Goal: Information Seeking & Learning: Understand process/instructions

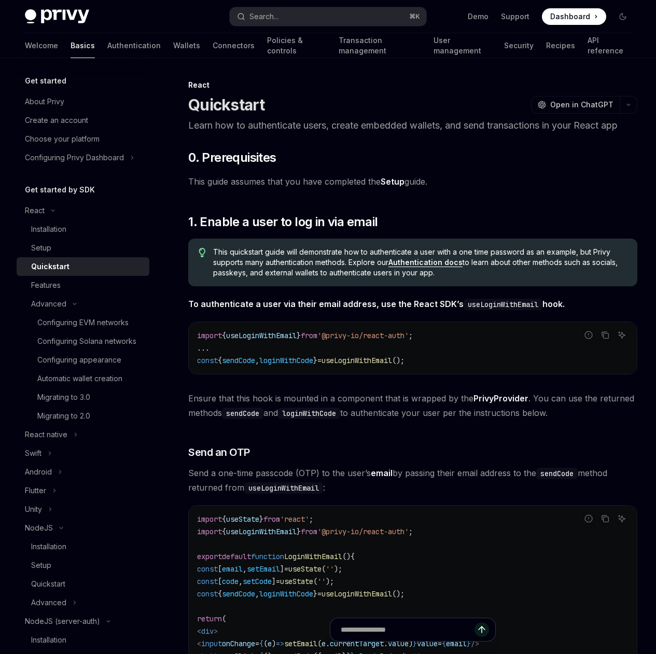
click at [388, 267] on link "Authentication docs" at bounding box center [425, 262] width 74 height 9
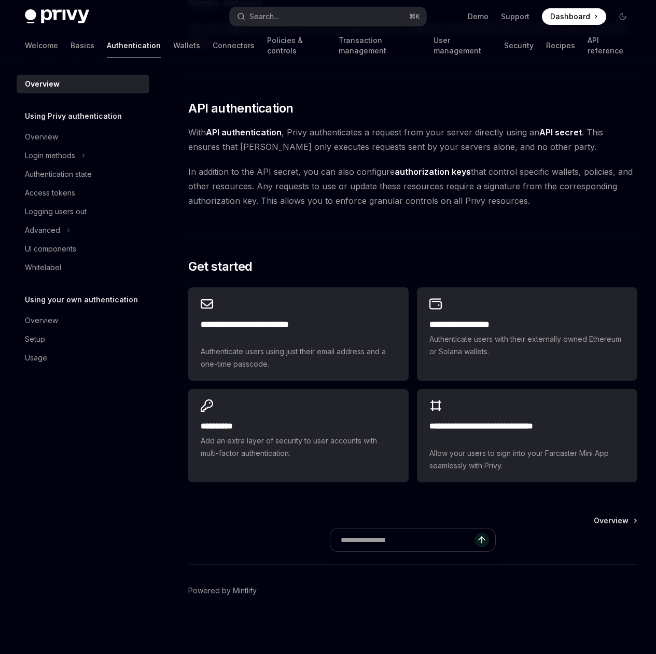
scroll to position [805, 0]
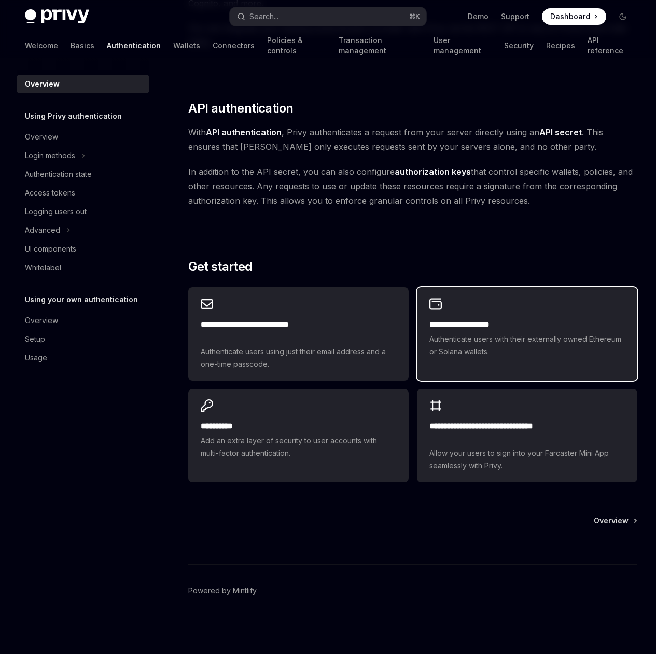
click at [429, 334] on span "Authenticate users with their externally owned Ethereum or Solana wallets." at bounding box center [526, 345] width 195 height 25
type textarea "*"
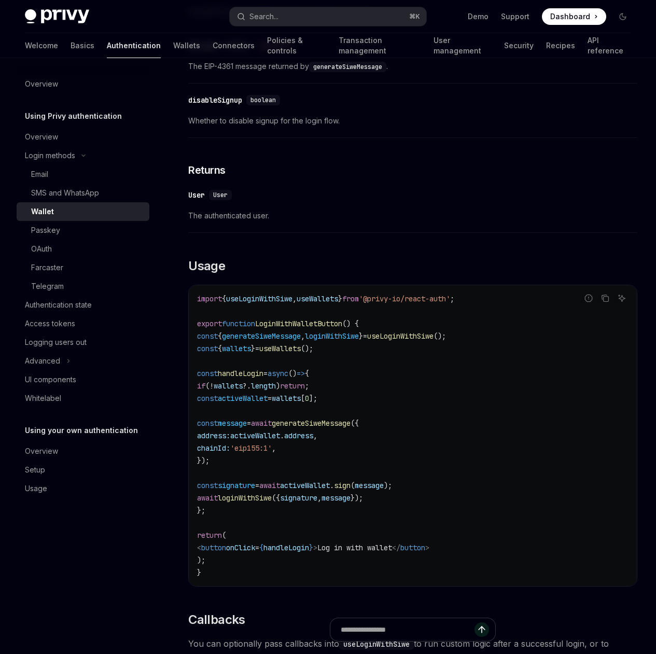
scroll to position [1134, 0]
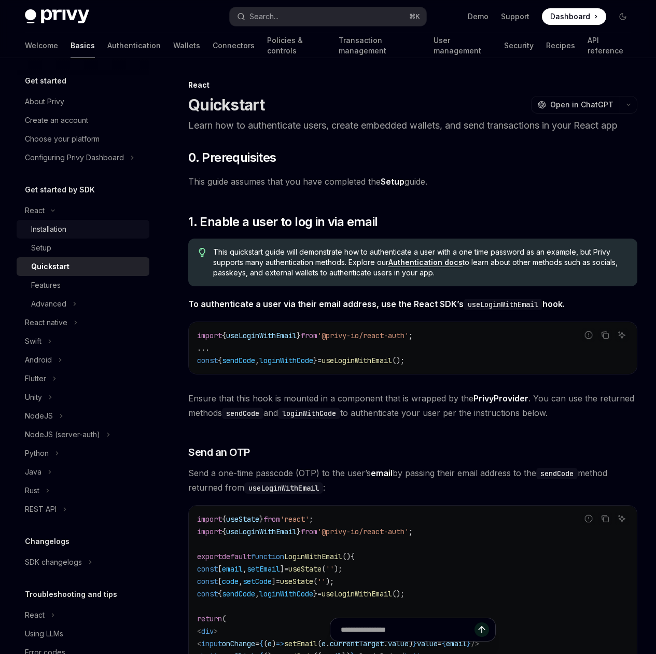
click at [66, 234] on div "Installation" at bounding box center [48, 229] width 35 height 12
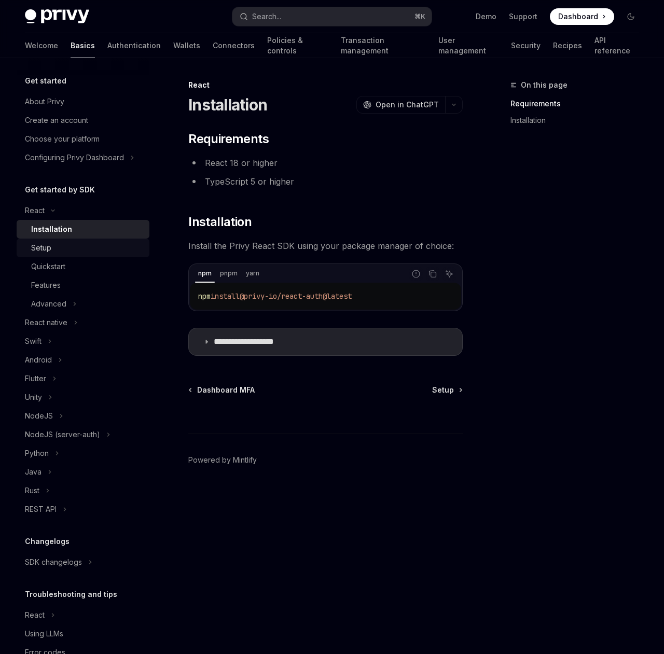
click at [65, 245] on div "Setup" at bounding box center [87, 248] width 112 height 12
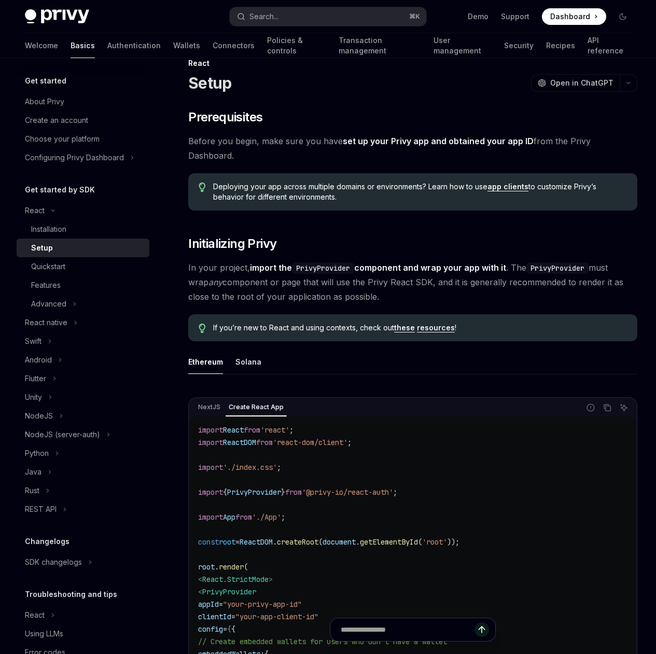
scroll to position [288, 0]
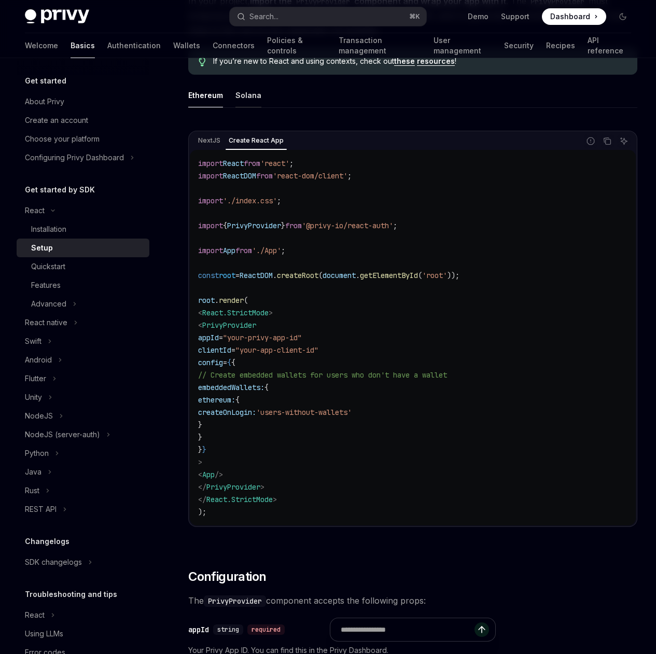
click at [247, 107] on div "Solana" at bounding box center [248, 95] width 26 height 24
type textarea "*"
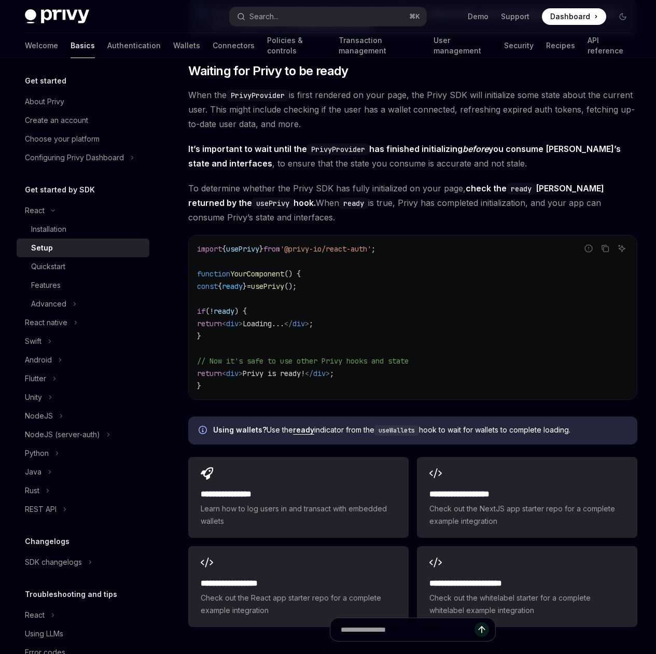
scroll to position [1226, 0]
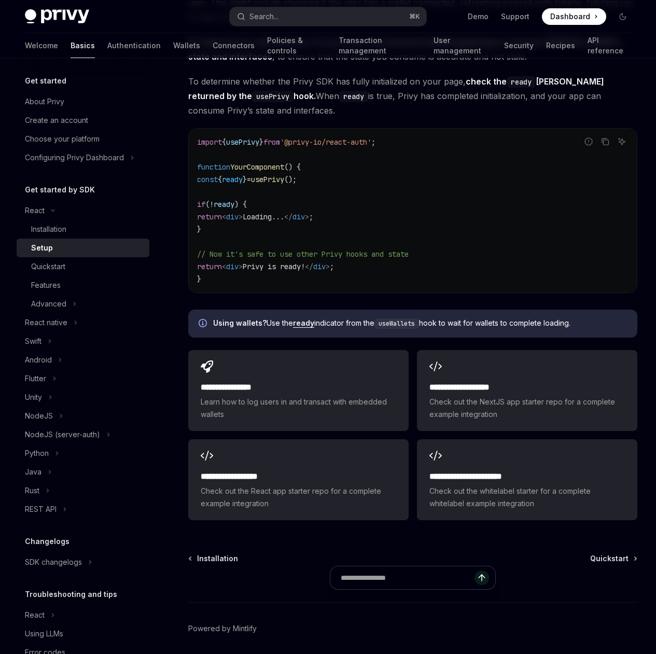
click at [0, 0] on div "On this page Prerequisites Initializing Privy Configuration Waiting for Privy t…" at bounding box center [0, 0] width 0 height 0
click at [333, 64] on span "It’s important to wait until the PrivyProvider has finished initializing before…" at bounding box center [412, 49] width 449 height 29
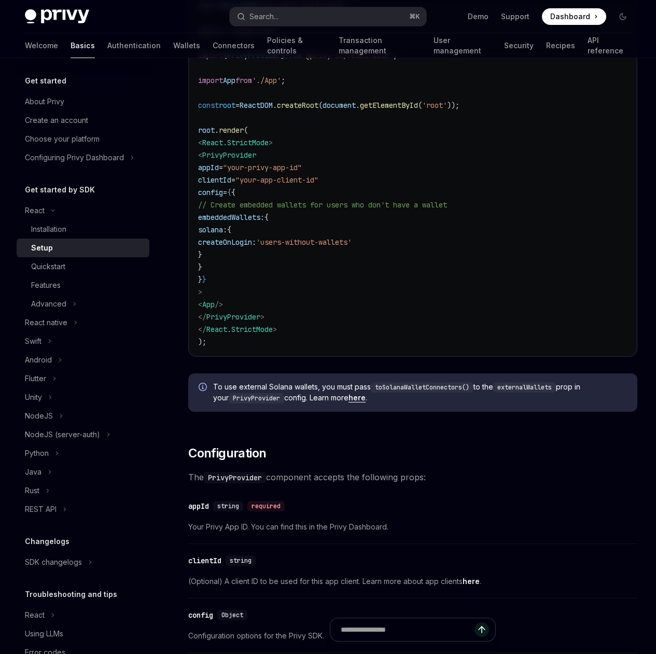
scroll to position [569, 0]
